Goal: Find specific page/section: Find specific page/section

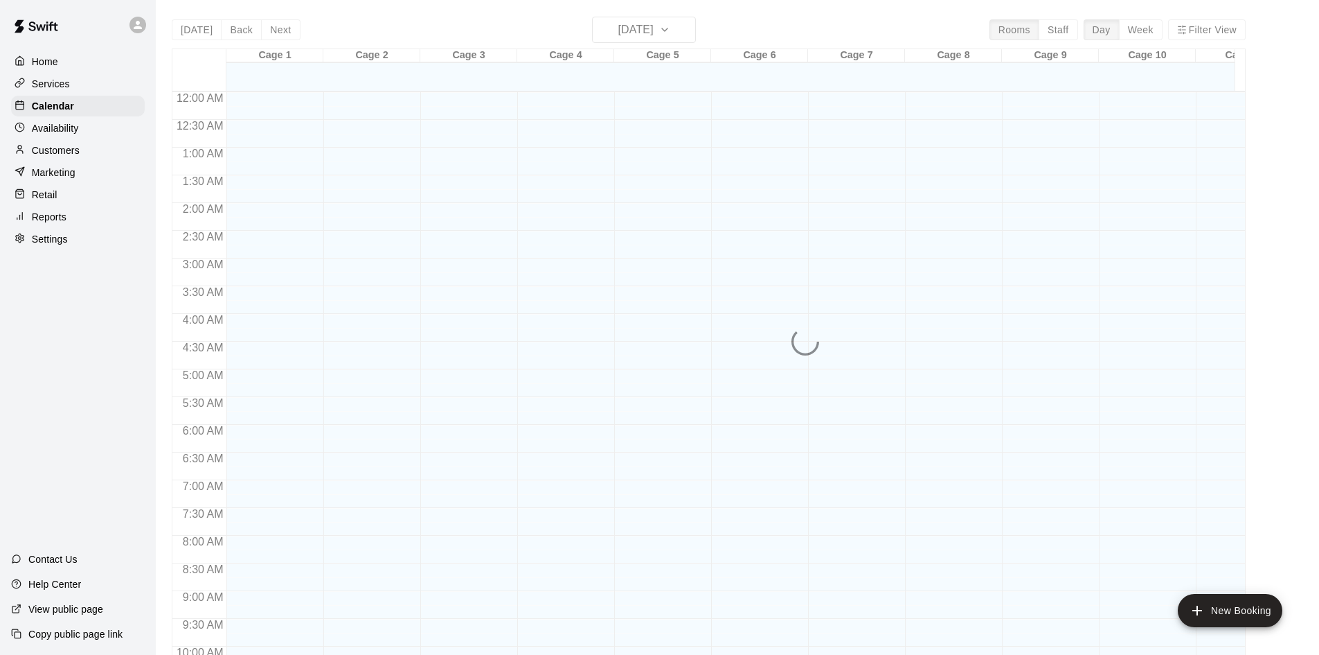
scroll to position [710, 0]
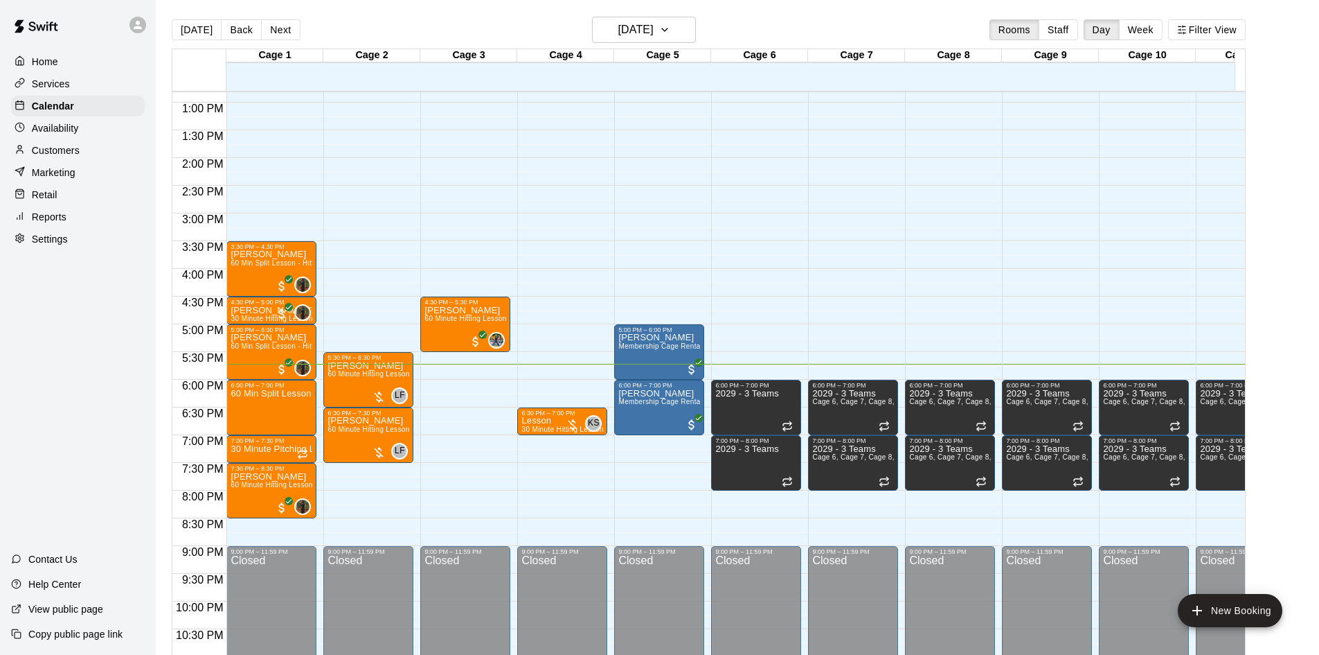
click at [69, 157] on p "Customers" at bounding box center [56, 150] width 48 height 14
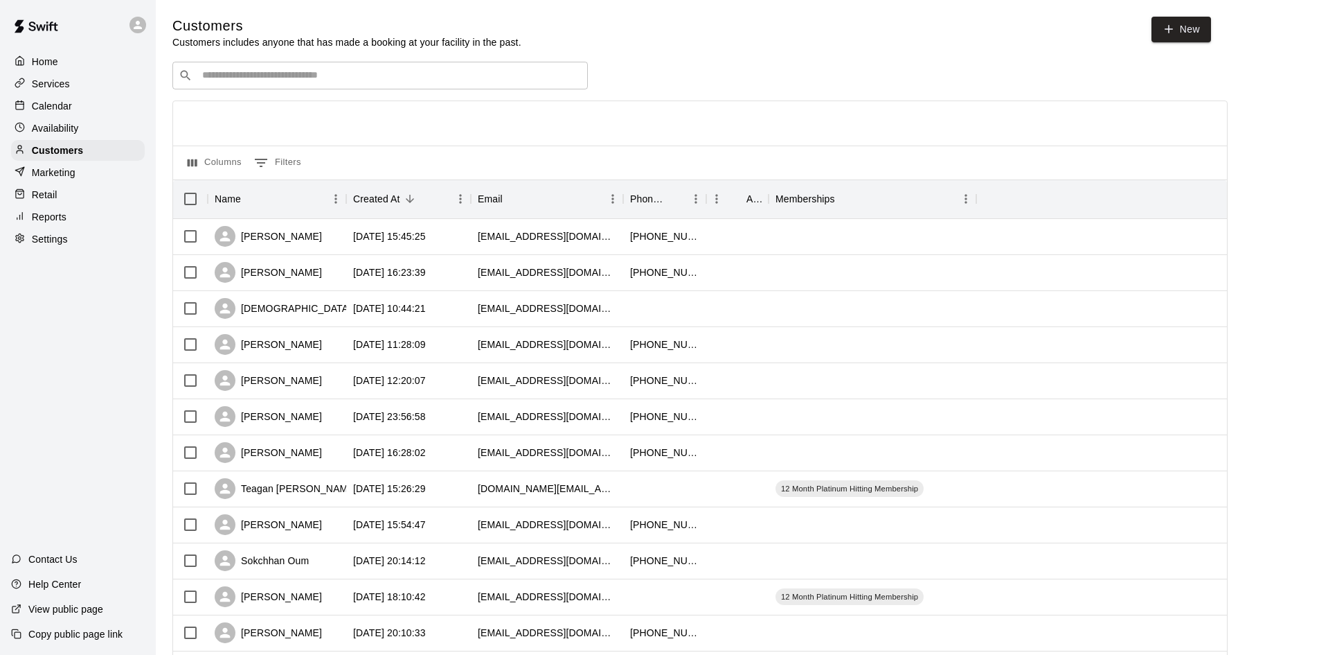
click at [411, 69] on div "​ ​" at bounding box center [380, 76] width 416 height 28
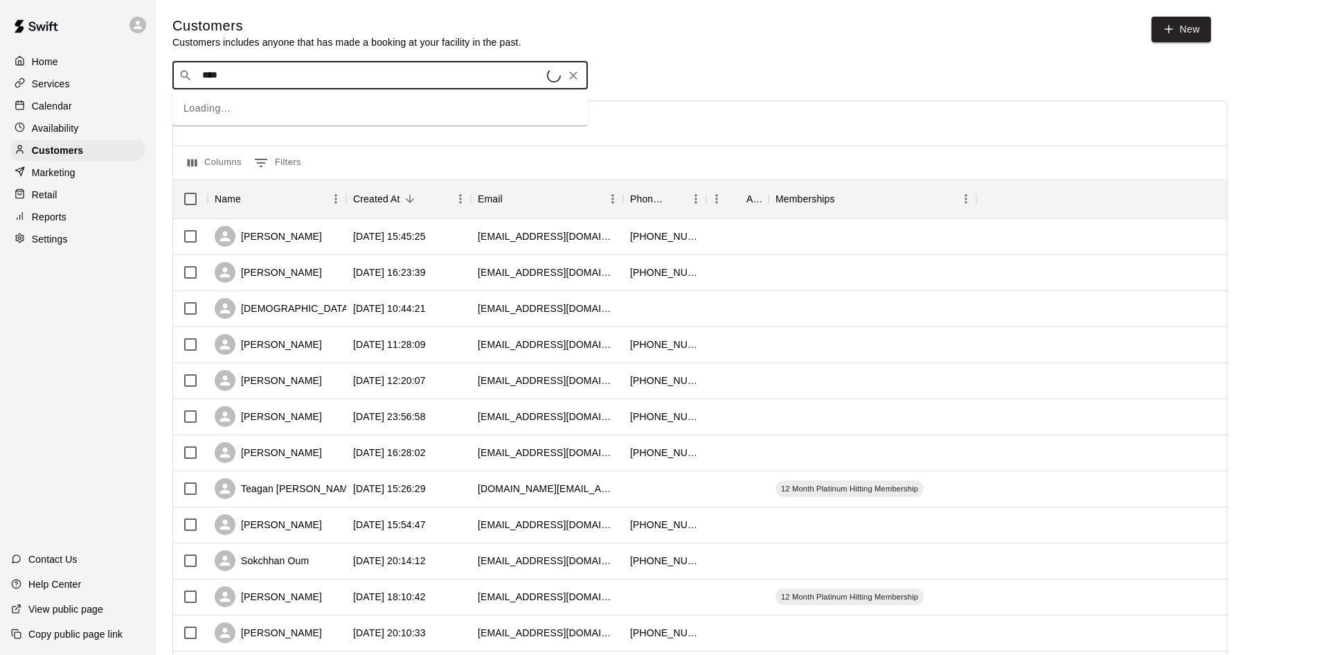
type input "*****"
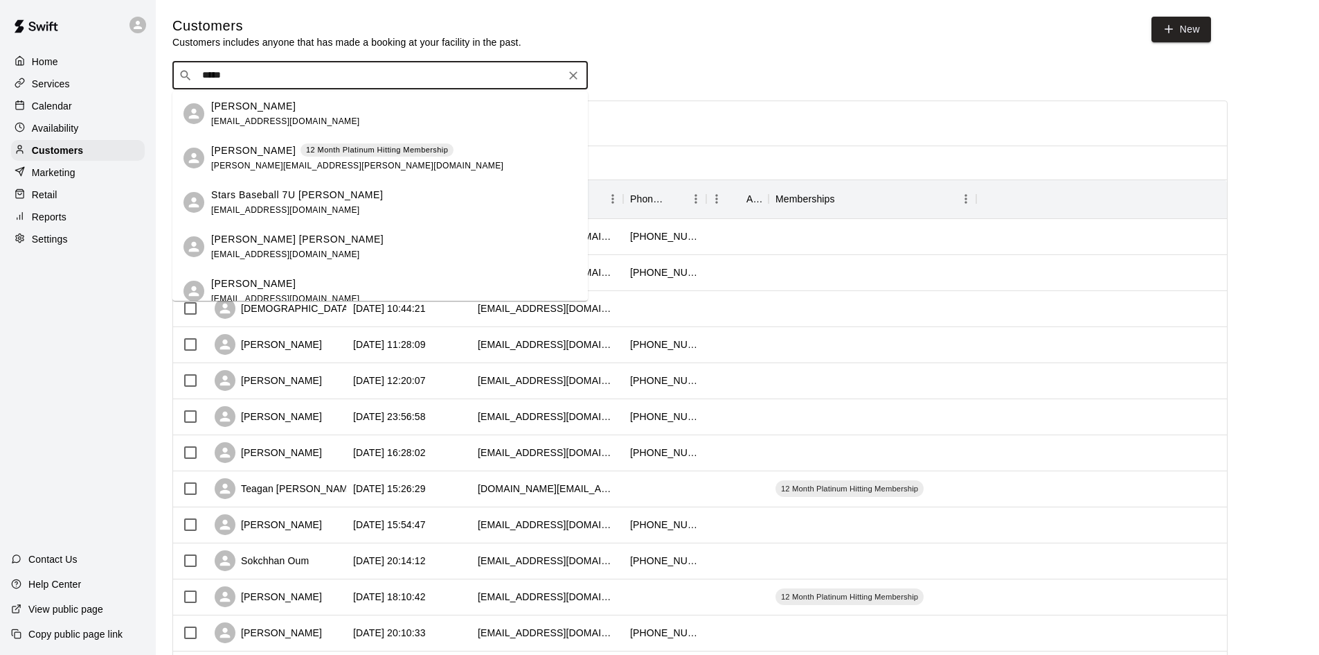
drag, startPoint x: 194, startPoint y: 70, endPoint x: 153, endPoint y: 70, distance: 40.9
click at [153, 70] on div "Home Services Calendar Availability Customers Marketing Retail Reports Settings…" at bounding box center [659, 597] width 1319 height 1195
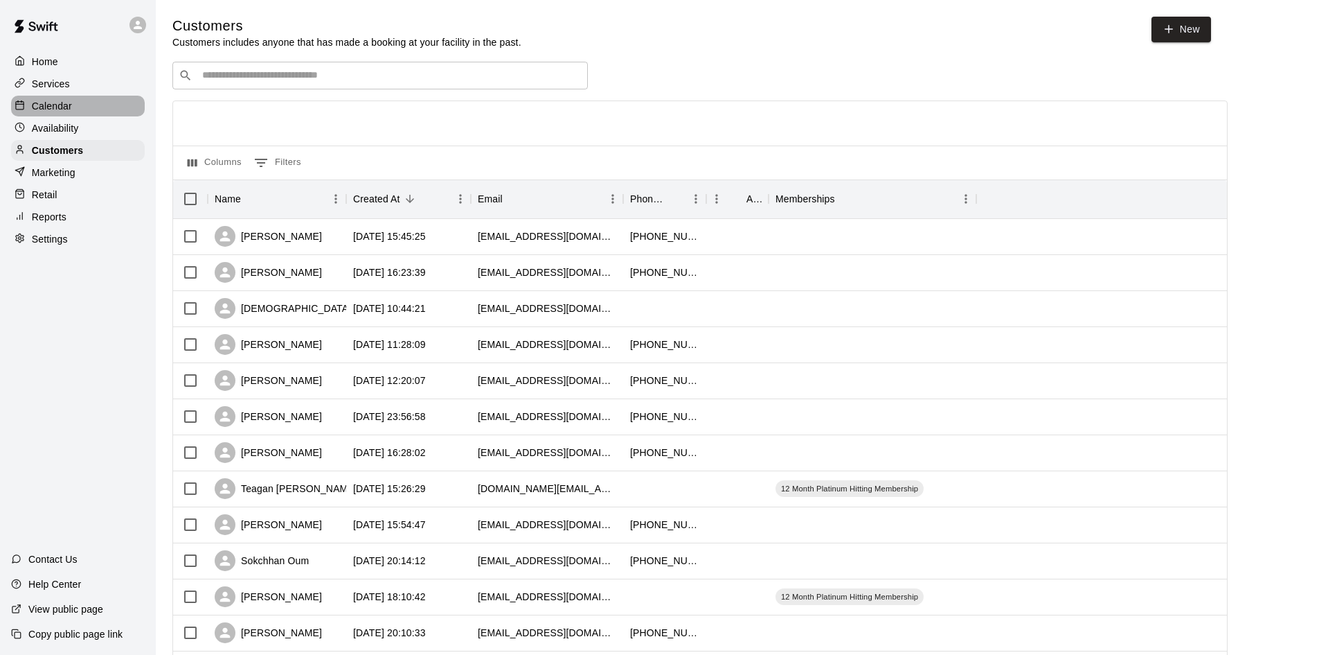
click at [66, 103] on p "Calendar" at bounding box center [52, 106] width 40 height 14
